Goal: Task Accomplishment & Management: Complete application form

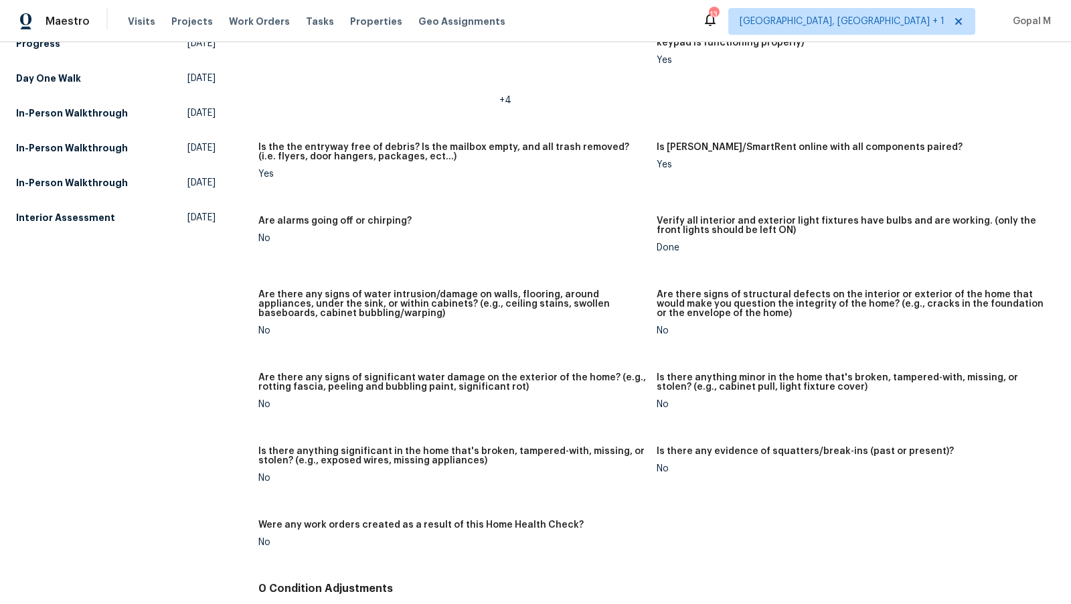
scroll to position [765, 0]
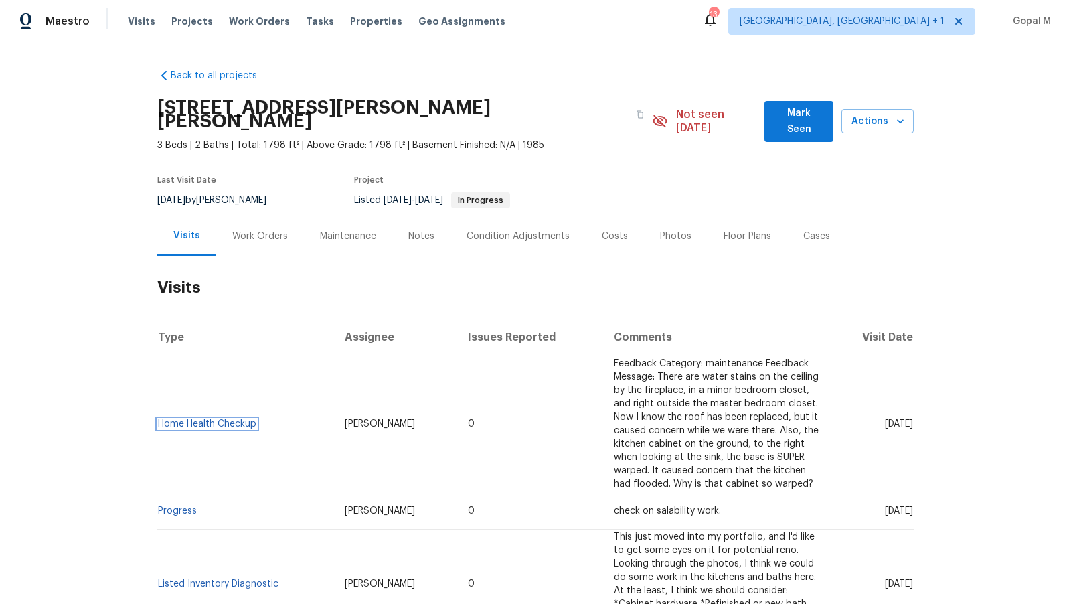
click at [209, 419] on link "Home Health Checkup" at bounding box center [207, 423] width 98 height 9
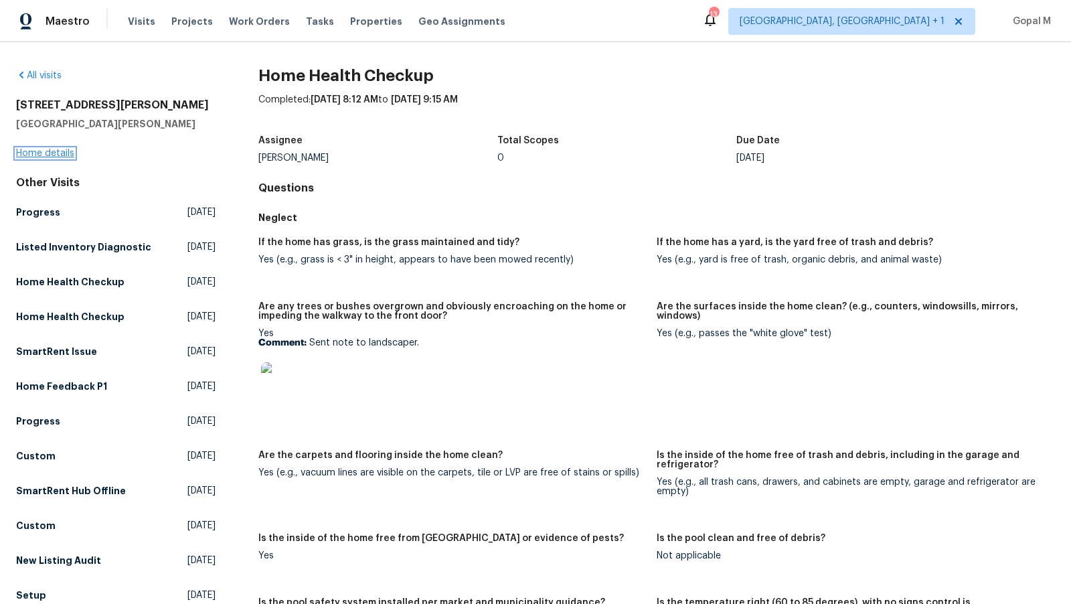
click at [61, 151] on link "Home details" at bounding box center [45, 153] width 58 height 9
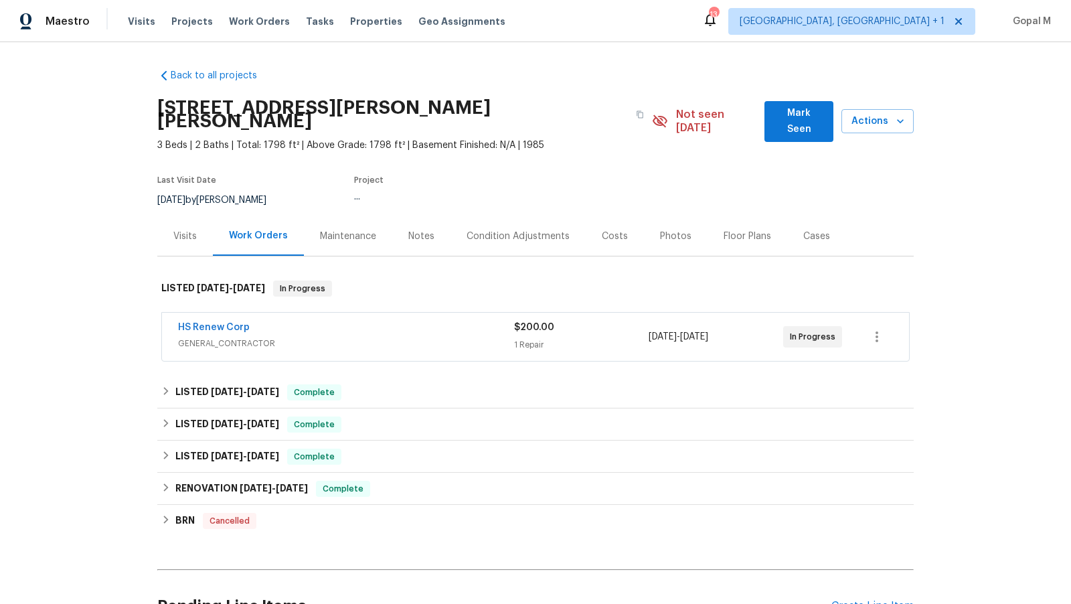
click at [495, 349] on div "HS Renew Corp GENERAL_CONTRACTOR $200.00 1 Repair 9/9/2025 - 9/12/2025 In Progr…" at bounding box center [535, 338] width 756 height 56
click at [459, 321] on div "HS Renew Corp" at bounding box center [346, 329] width 336 height 16
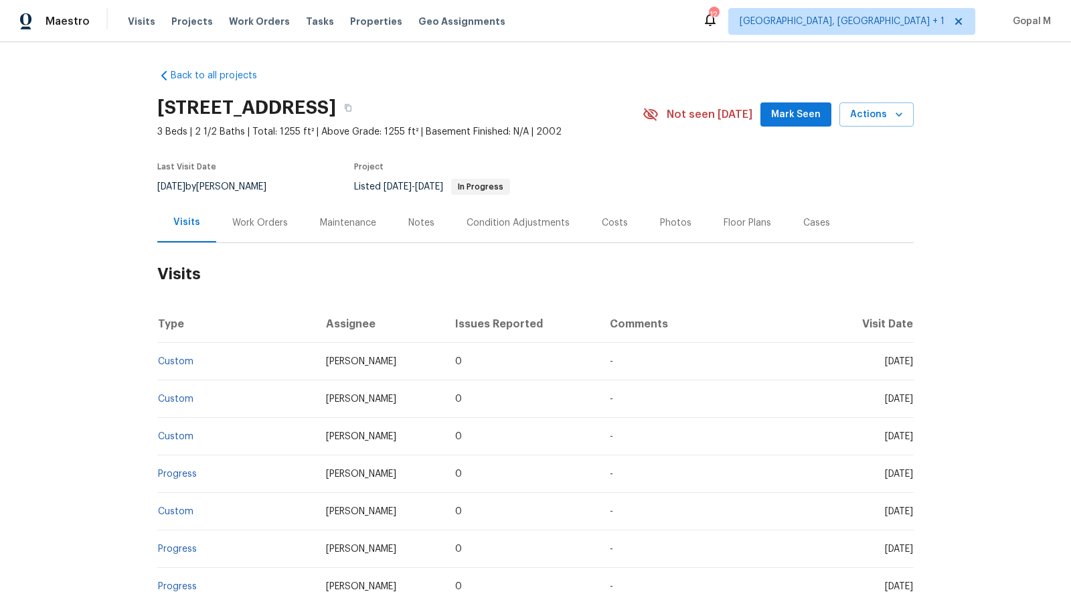
click at [260, 230] on div "Work Orders" at bounding box center [260, 222] width 56 height 13
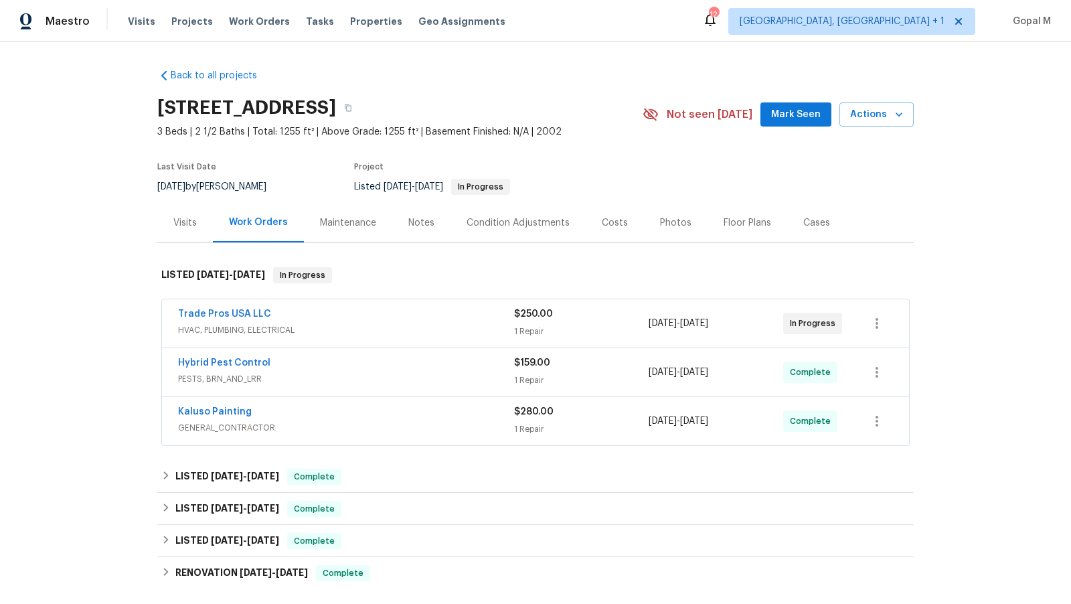
click at [442, 323] on div "Trade Pros USA LLC" at bounding box center [346, 315] width 336 height 16
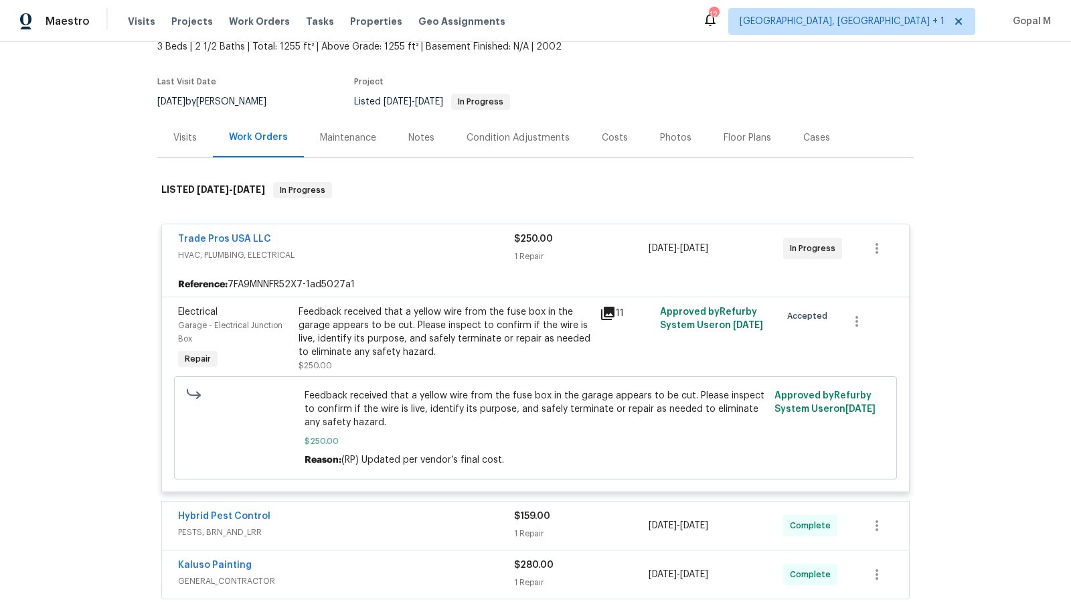
scroll to position [88, 0]
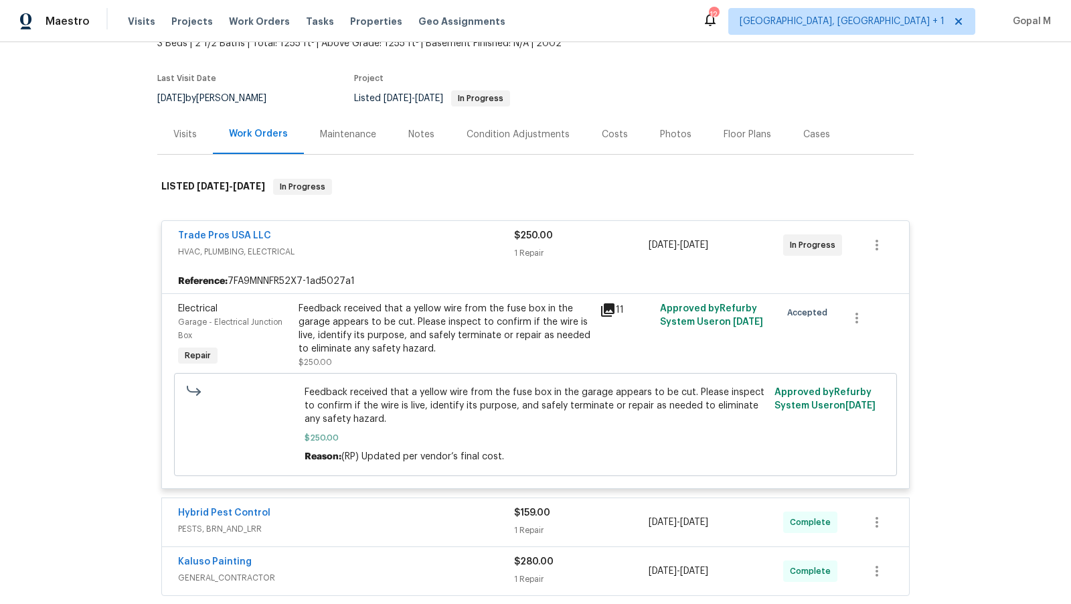
drag, startPoint x: 186, startPoint y: 144, endPoint x: 358, endPoint y: 96, distance: 178.6
click at [186, 141] on div "Visits" at bounding box center [184, 134] width 23 height 13
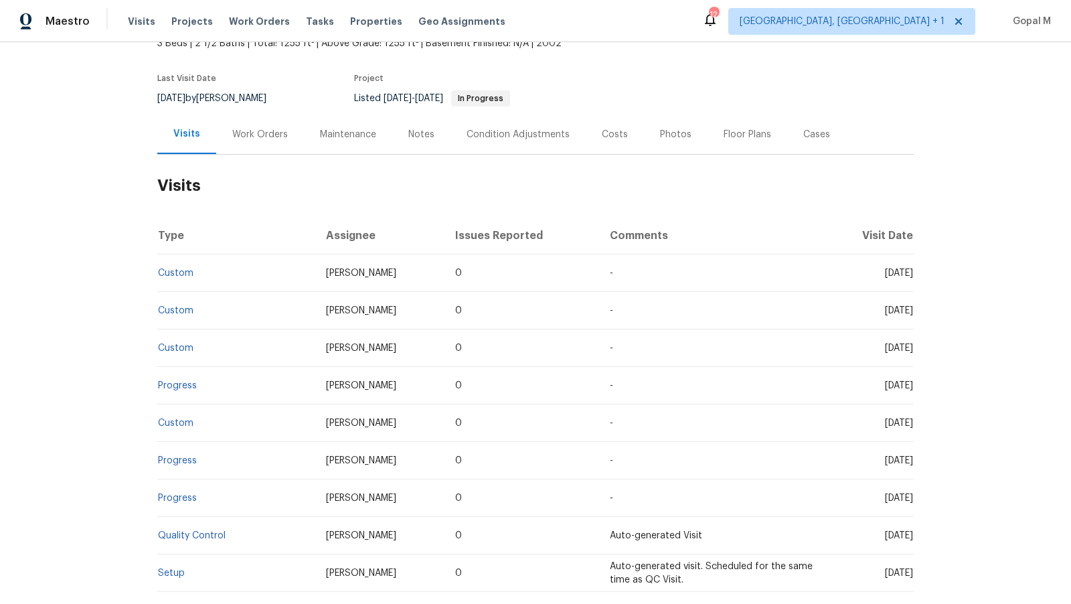
click at [806, 141] on div "Cases" at bounding box center [816, 134] width 27 height 13
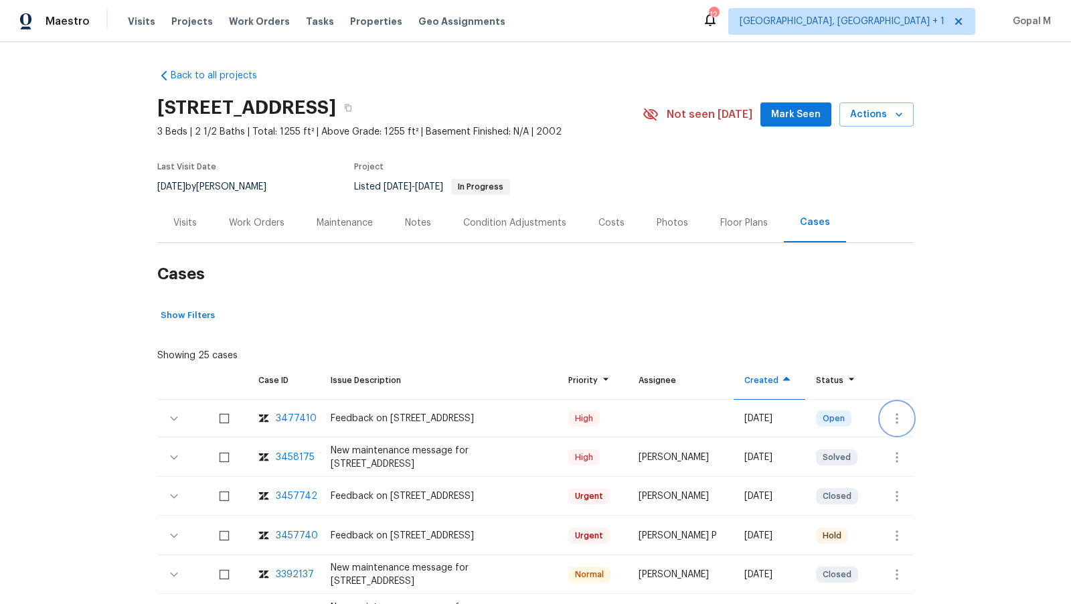
click at [897, 424] on icon "button" at bounding box center [896, 418] width 3 height 11
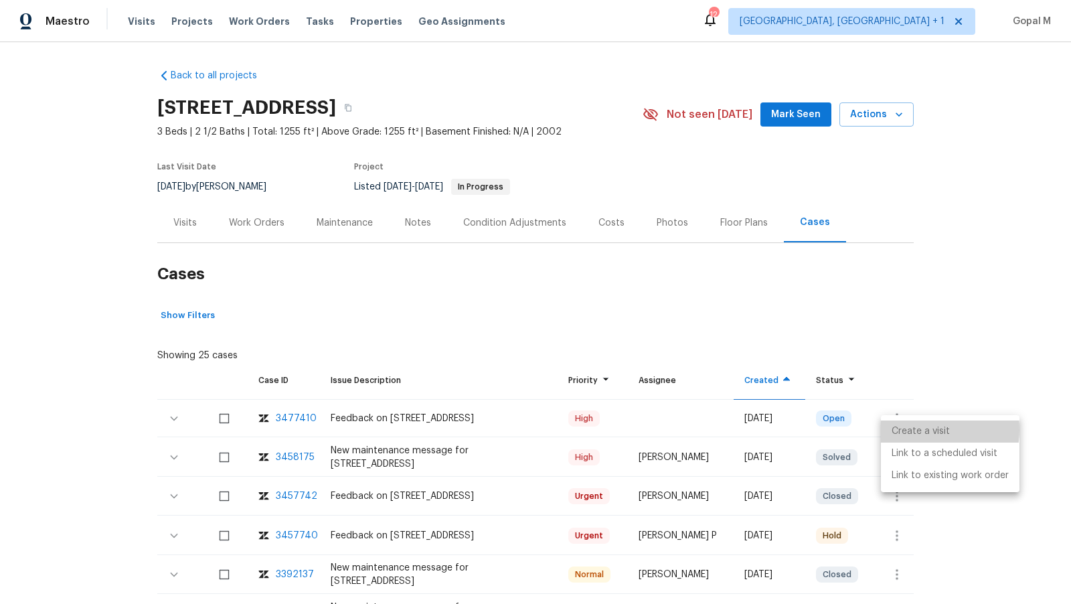
click at [907, 429] on li "Create a visit" at bounding box center [950, 431] width 139 height 22
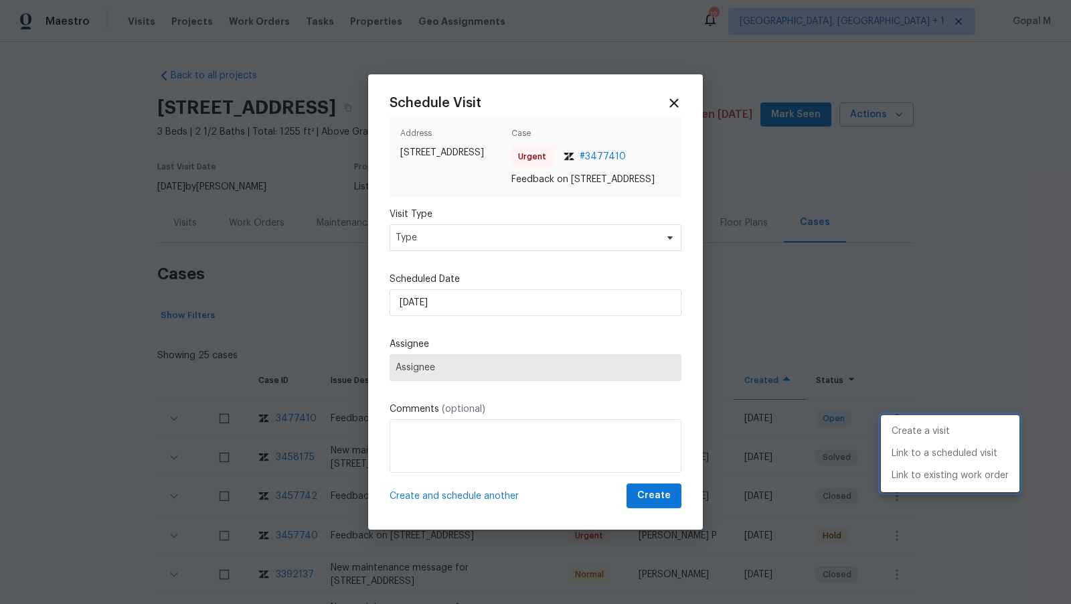
click at [585, 245] on div at bounding box center [535, 302] width 1071 height 604
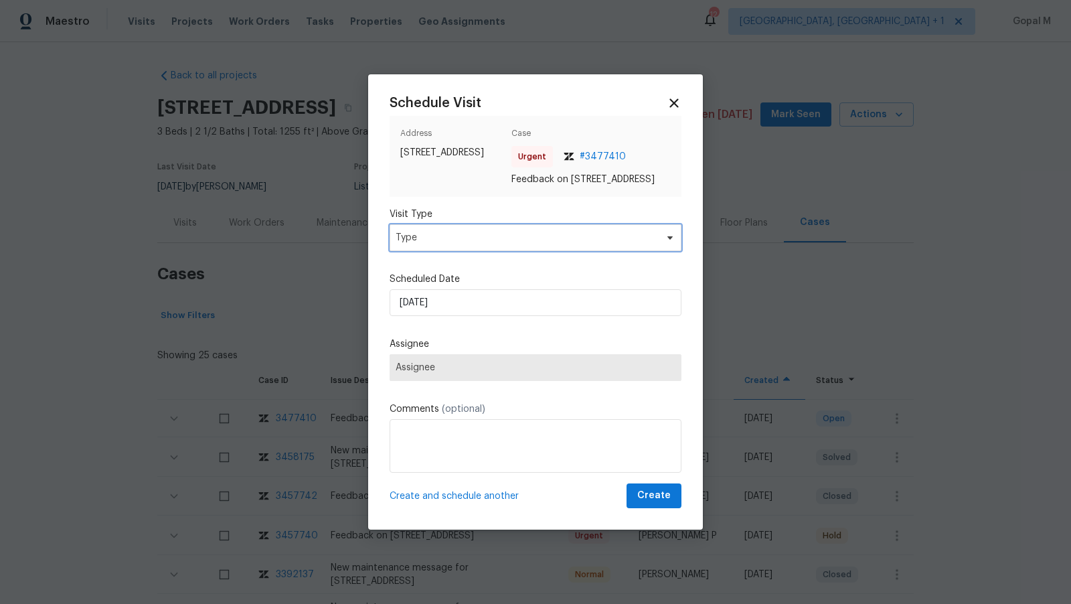
click at [585, 244] on span "Type" at bounding box center [525, 237] width 260 height 13
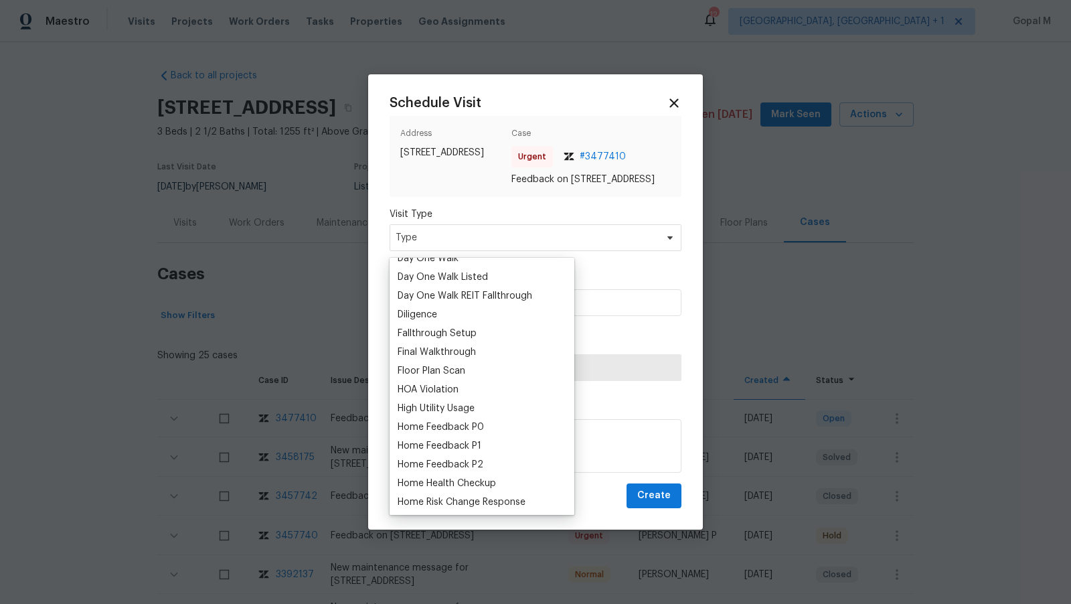
scroll to position [256, 0]
click at [460, 440] on div "Home Feedback P1" at bounding box center [439, 444] width 84 height 13
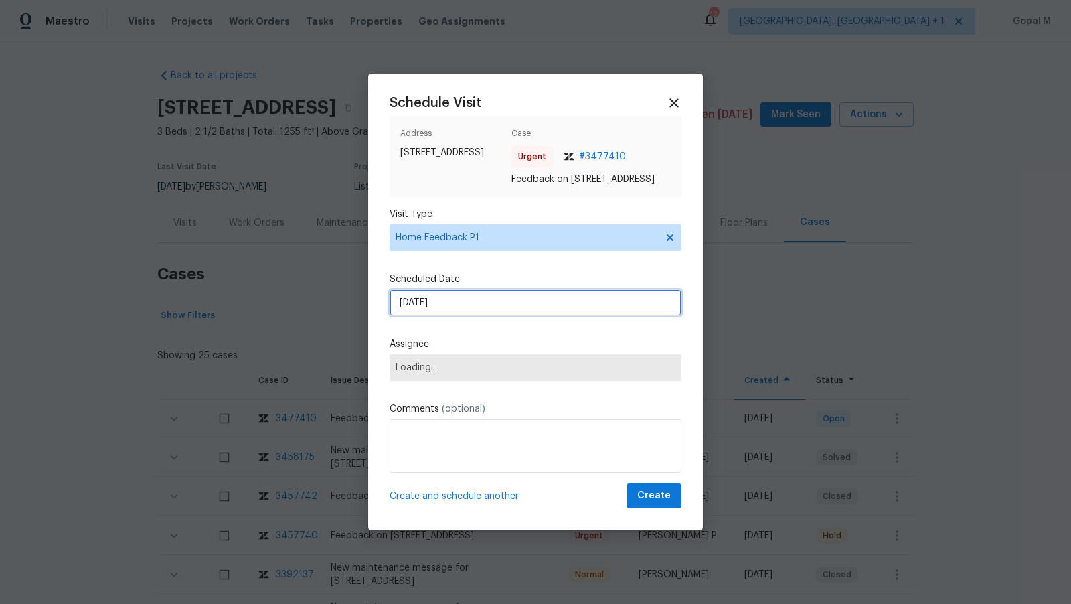
click at [467, 315] on input "09/09/2025" at bounding box center [535, 302] width 292 height 27
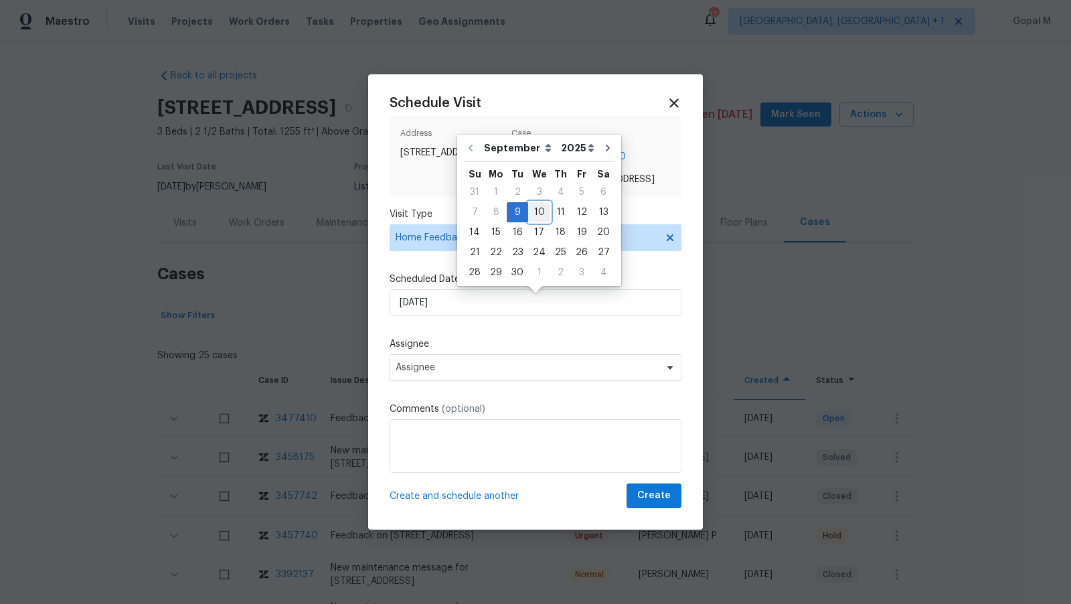
click at [533, 206] on div "10" at bounding box center [539, 212] width 22 height 19
type input "10/09/2025"
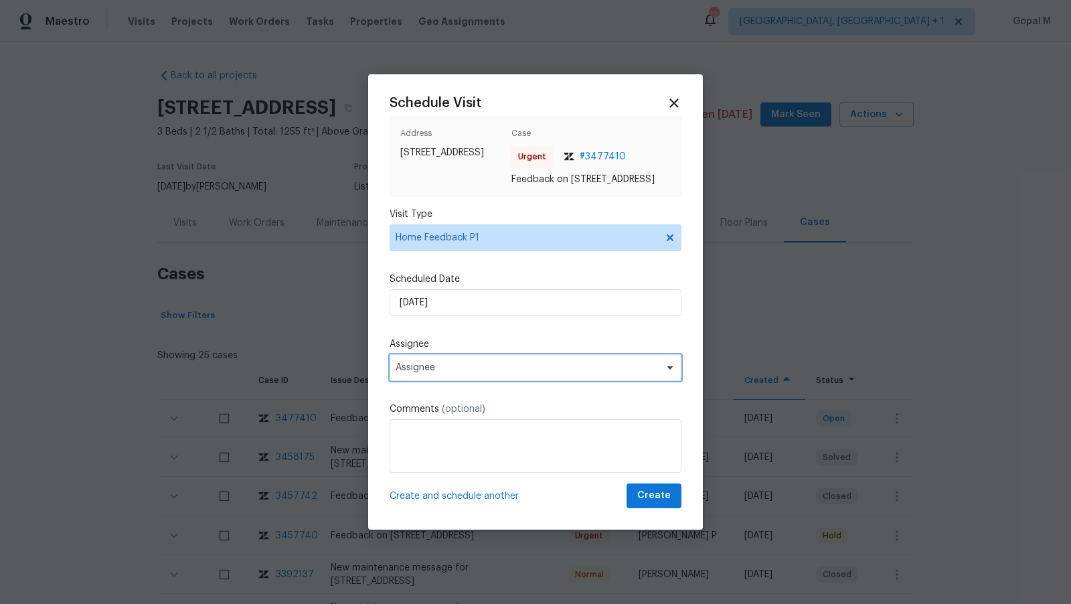
click at [491, 370] on span "Assignee" at bounding box center [526, 367] width 262 height 11
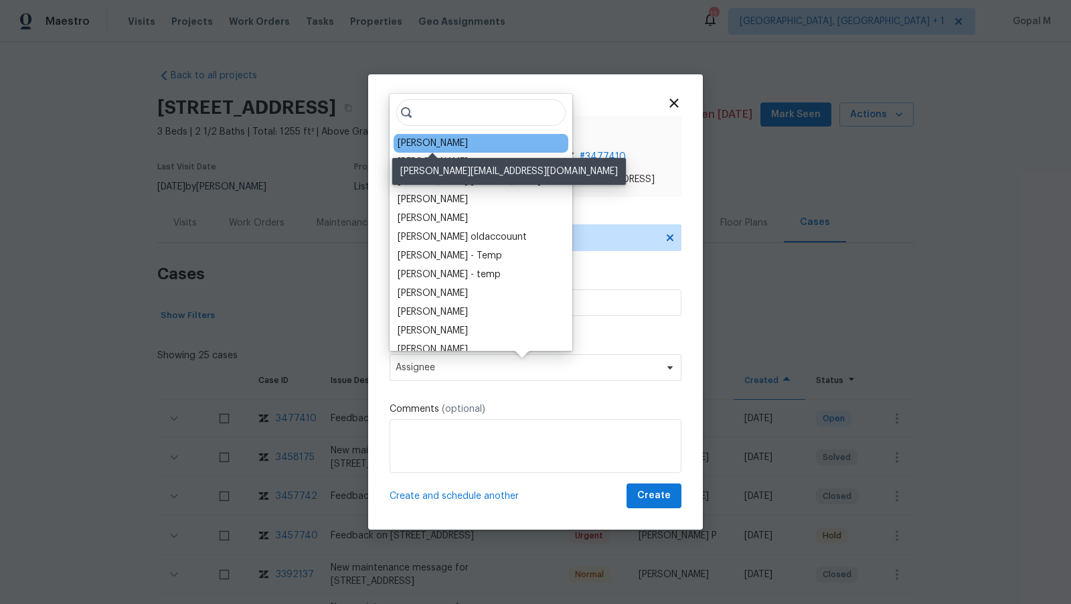
click at [452, 147] on div "Scott Beirdneau" at bounding box center [432, 143] width 70 height 13
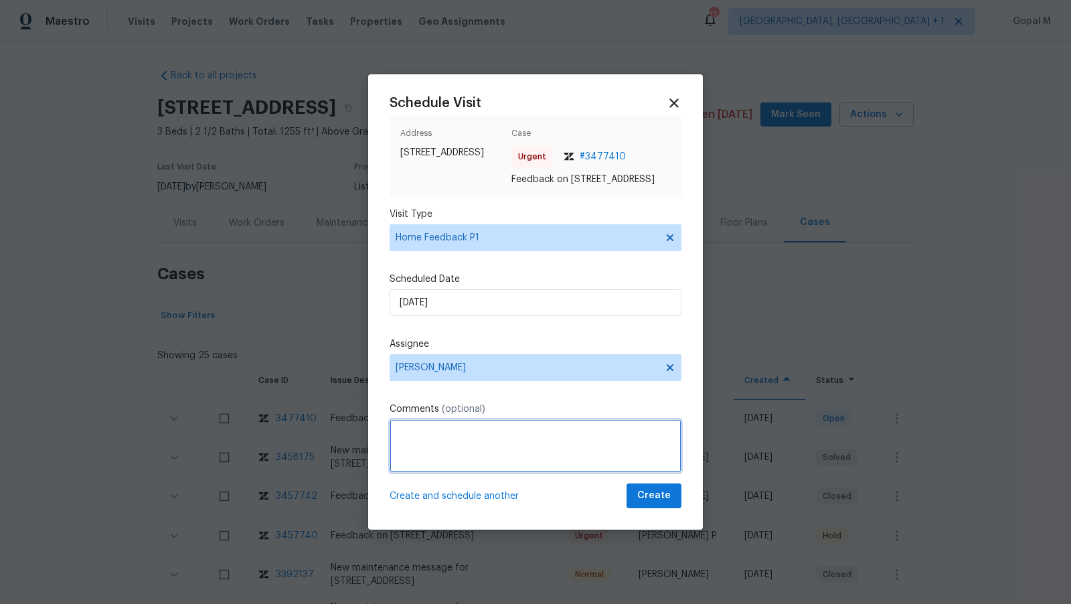
click at [476, 453] on textarea at bounding box center [535, 446] width 292 height 54
type textarea "The door is locked. Unable to access this property. Please address this issue A…"
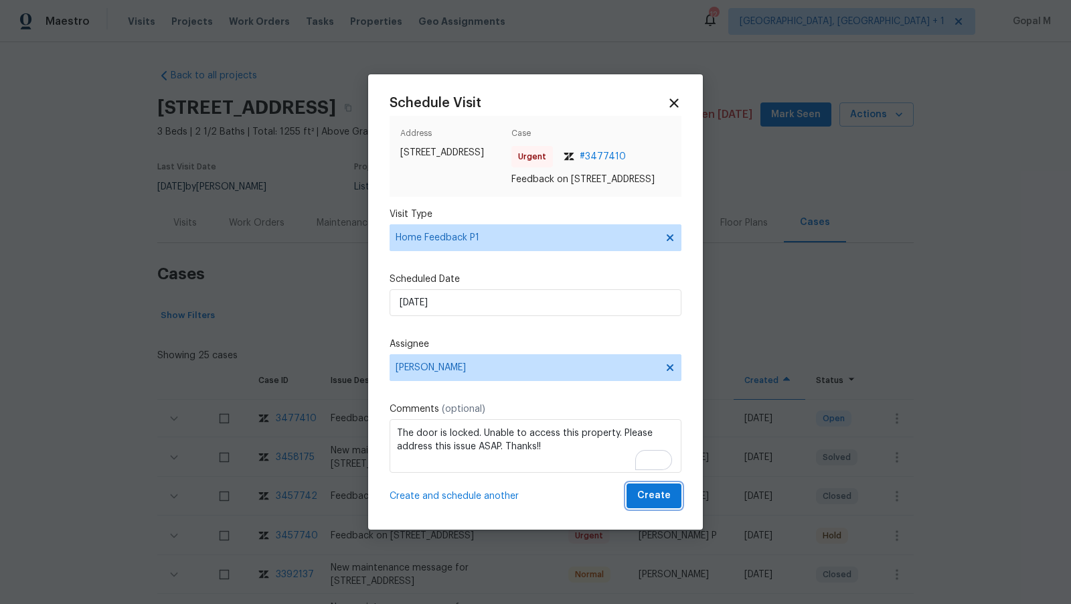
click at [637, 503] on button "Create" at bounding box center [653, 495] width 55 height 25
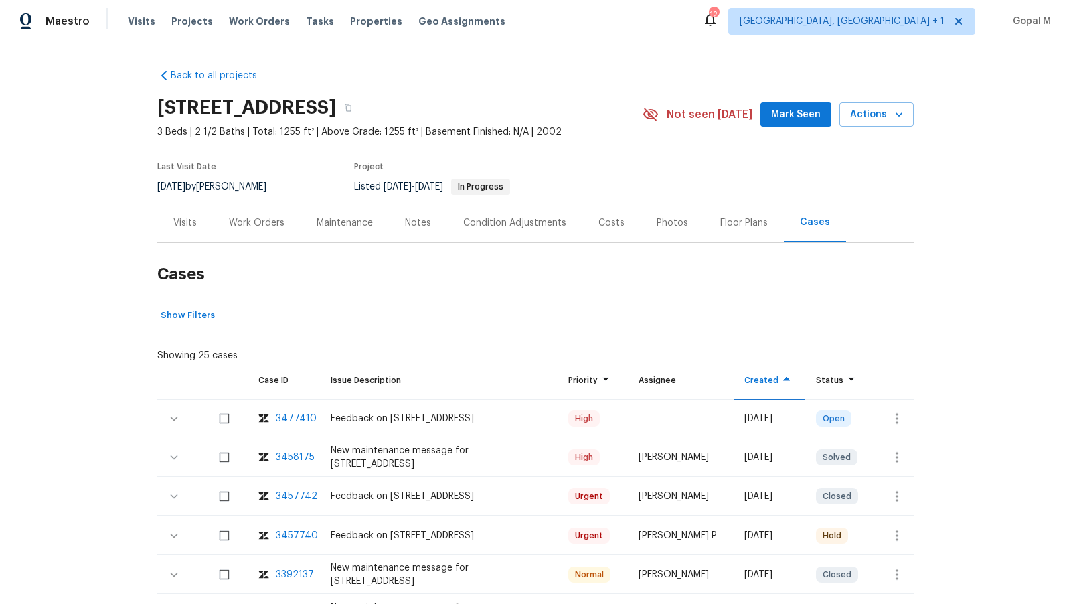
click at [181, 230] on div "Visits" at bounding box center [184, 222] width 23 height 13
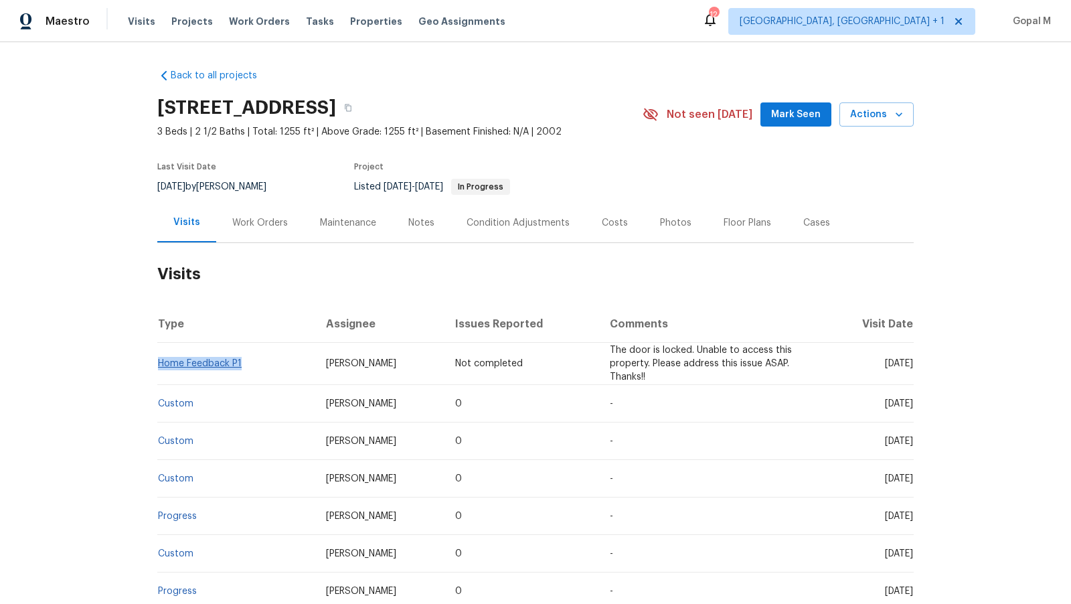
drag, startPoint x: 242, startPoint y: 377, endPoint x: 158, endPoint y: 380, distance: 84.4
click at [158, 380] on td "Home Feedback P1" at bounding box center [236, 364] width 158 height 42
copy link "Home Feedback P1"
drag, startPoint x: 202, startPoint y: 200, endPoint x: 151, endPoint y: 203, distance: 51.6
click at [151, 203] on div "Back to all projects 2238 N Harvest Moon Dr, Saratoga Springs, UT 84045 3 Beds …" at bounding box center [535, 322] width 1071 height 561
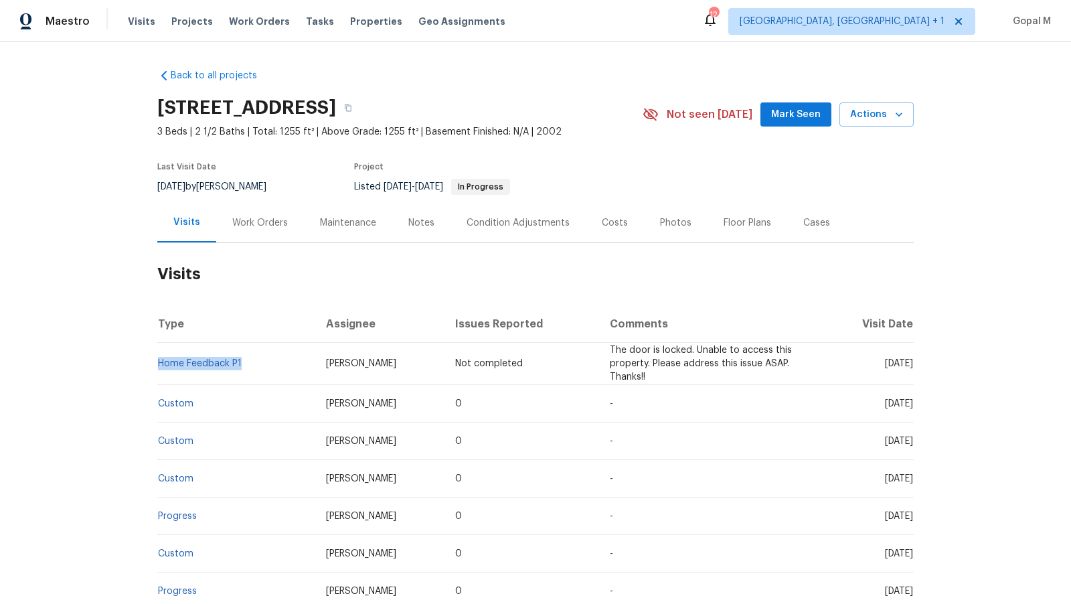
copy span "8/20/2025"
click at [258, 242] on div "Work Orders" at bounding box center [260, 222] width 88 height 39
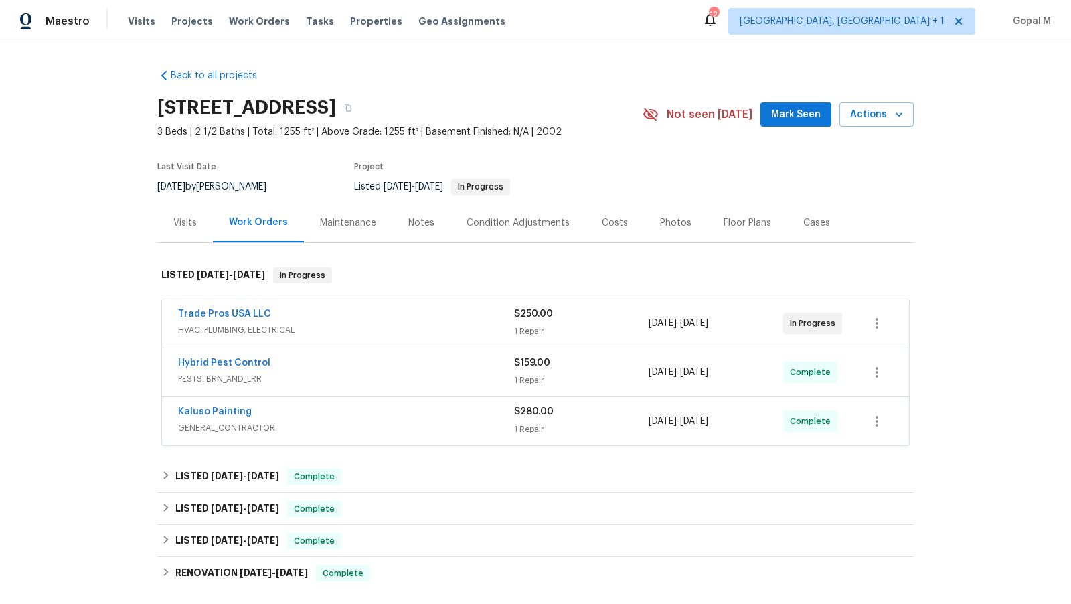
drag, startPoint x: 745, startPoint y: 335, endPoint x: 650, endPoint y: 334, distance: 95.0
click at [650, 334] on div "9/2/2025 - 9/4/2025" at bounding box center [715, 323] width 135 height 32
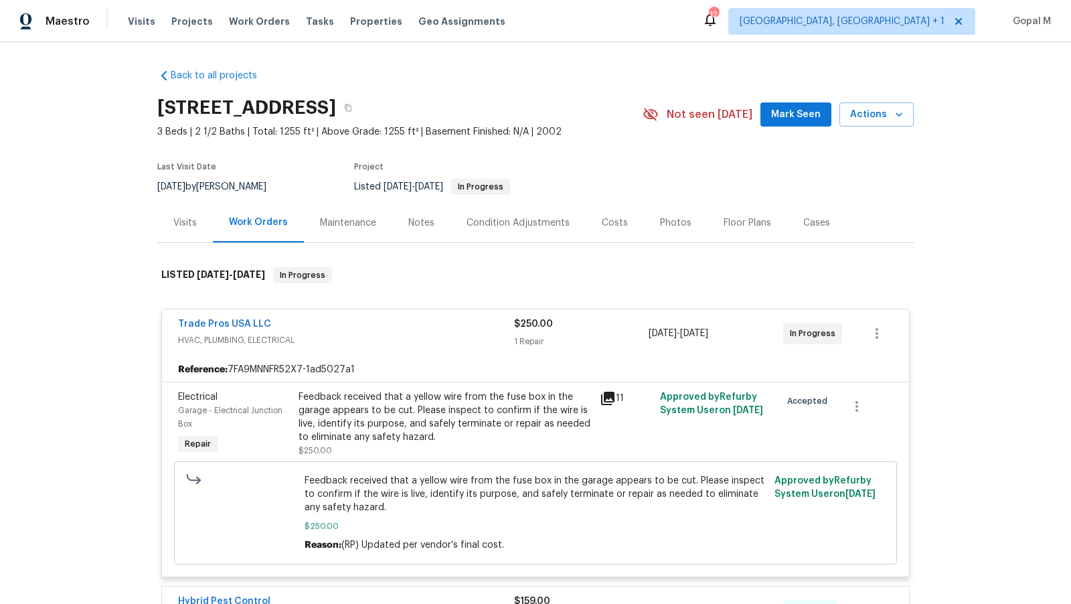
copy span "9/2/2025 - 9/4/2025"
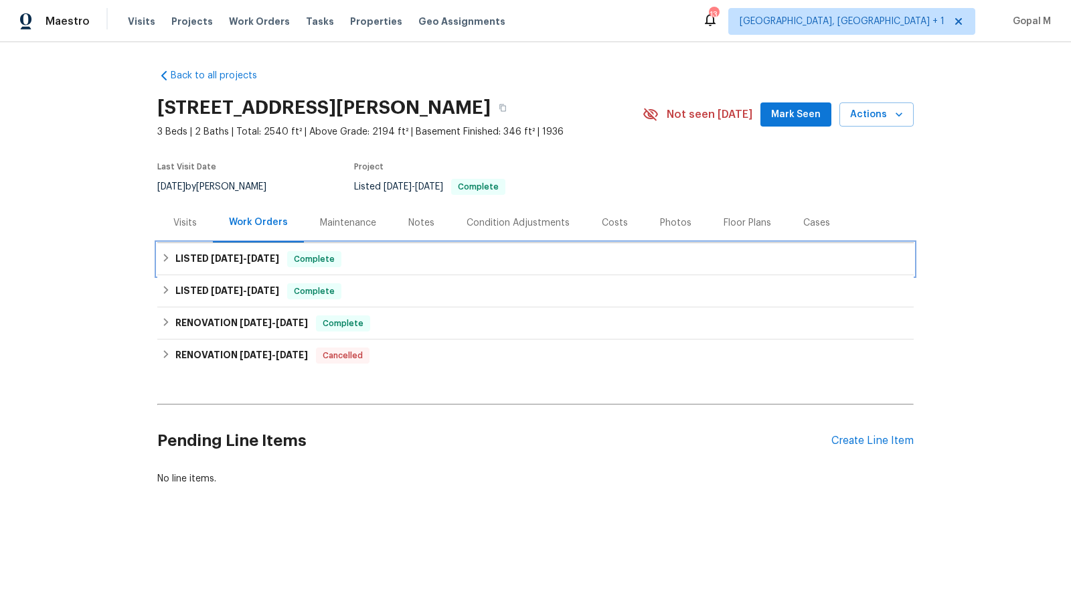
click at [257, 260] on span "9/4/25" at bounding box center [263, 258] width 32 height 9
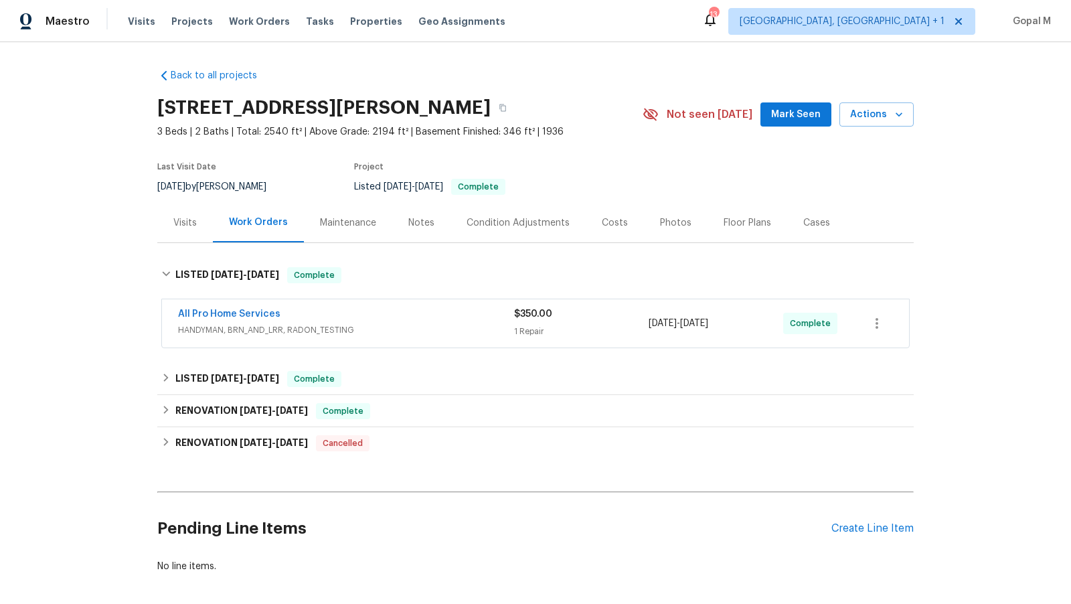
click at [445, 320] on div "All Pro Home Services" at bounding box center [346, 315] width 336 height 16
